Goal: Information Seeking & Learning: Check status

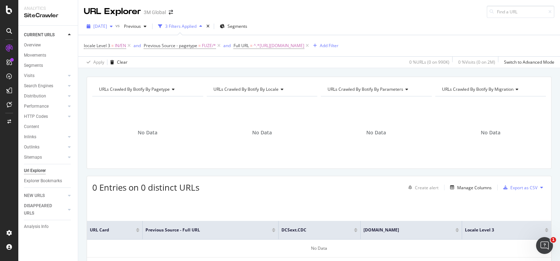
click at [115, 25] on div "button" at bounding box center [111, 26] width 8 height 4
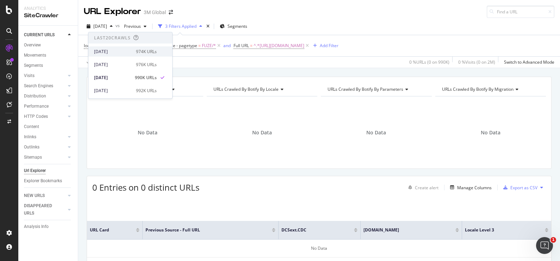
click at [132, 49] on div "[DATE] 974K URLs" at bounding box center [125, 51] width 63 height 6
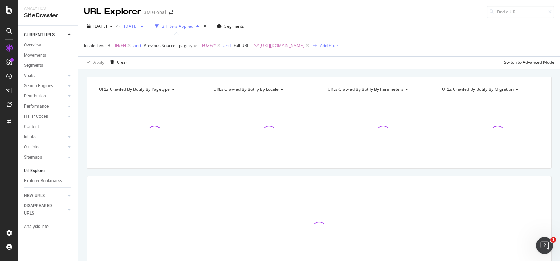
click at [138, 24] on span "[DATE]" at bounding box center [129, 26] width 17 height 6
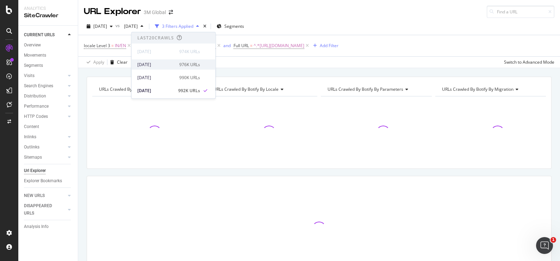
click at [165, 68] on div "[DATE] 976K URLs" at bounding box center [174, 64] width 84 height 10
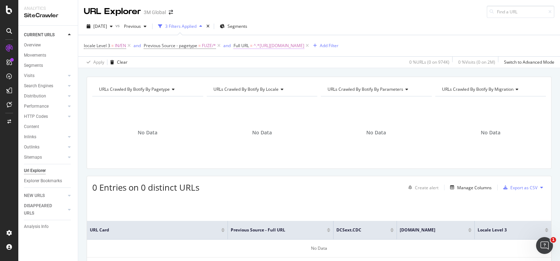
click at [304, 46] on span "^.*[URL][DOMAIN_NAME]" at bounding box center [278, 46] width 51 height 10
click at [313, 74] on icon at bounding box center [311, 74] width 4 height 5
click at [288, 76] on input "text" at bounding box center [278, 74] width 77 height 11
paste input "[URL][DOMAIN_NAME]"
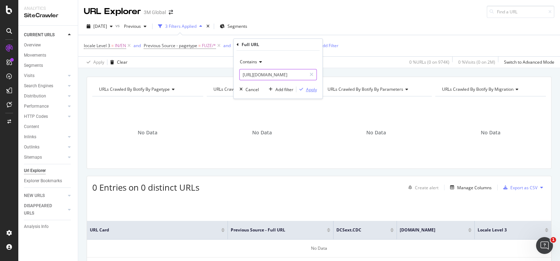
type input "[URL][DOMAIN_NAME]"
click at [309, 90] on div "Apply" at bounding box center [311, 90] width 11 height 6
